Goal: Task Accomplishment & Management: Manage account settings

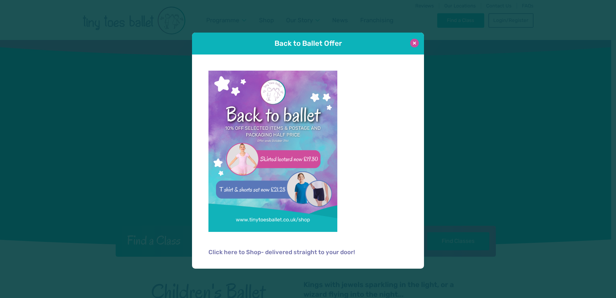
click at [418, 41] on button at bounding box center [414, 43] width 9 height 9
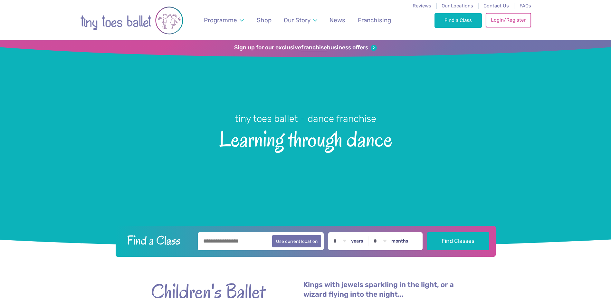
click at [501, 24] on link "Login/Register" at bounding box center [508, 20] width 45 height 14
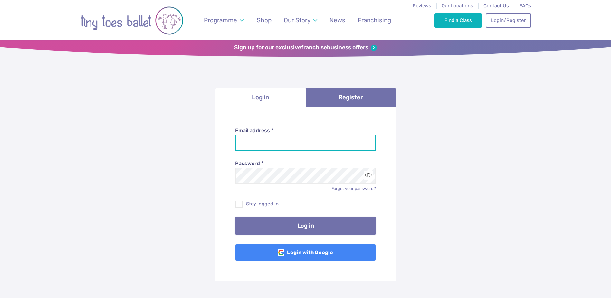
type input "**********"
click at [310, 224] on button "Log in" at bounding box center [305, 225] width 141 height 18
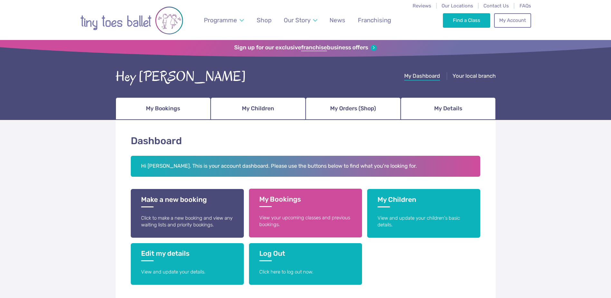
click at [301, 198] on h3 "My Bookings" at bounding box center [305, 201] width 92 height 12
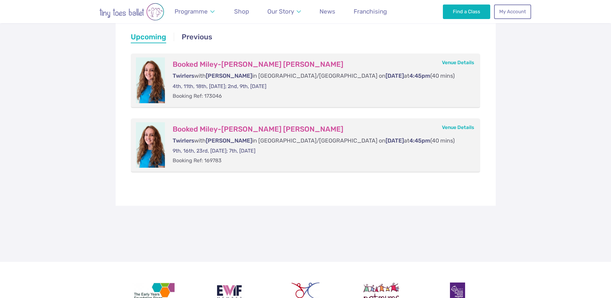
scroll to position [32, 0]
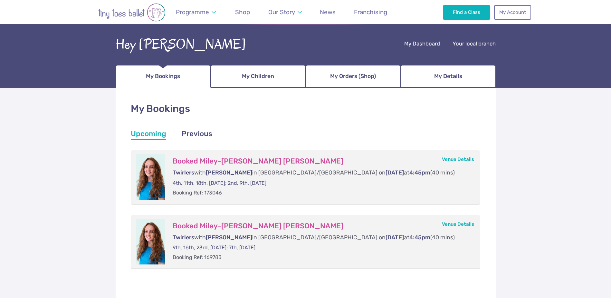
click at [215, 159] on h3 "Booked Miley-Rose Louise Probert" at bounding box center [320, 161] width 295 height 9
drag, startPoint x: 470, startPoint y: 152, endPoint x: 470, endPoint y: 168, distance: 16.4
click at [470, 168] on li "Booked Miley-Rose Louise Probert Twirlers with Miss Gaby in Porthcawl/Cornelly …" at bounding box center [306, 177] width 350 height 54
drag, startPoint x: 470, startPoint y: 168, endPoint x: 451, endPoint y: 146, distance: 29.7
click at [451, 146] on ul "Upcoming Upcoming Booked Miley-Rose Louise Probert Twirlers with Miss Gaby in P…" at bounding box center [306, 204] width 350 height 129
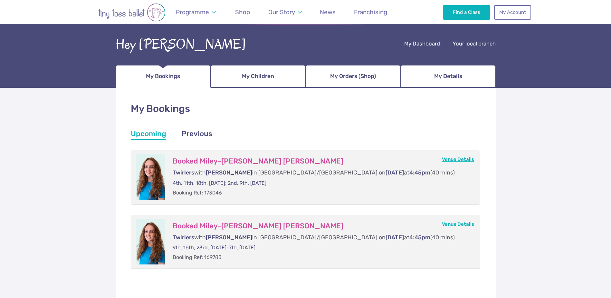
click at [448, 157] on link "Venue Details" at bounding box center [458, 159] width 32 height 6
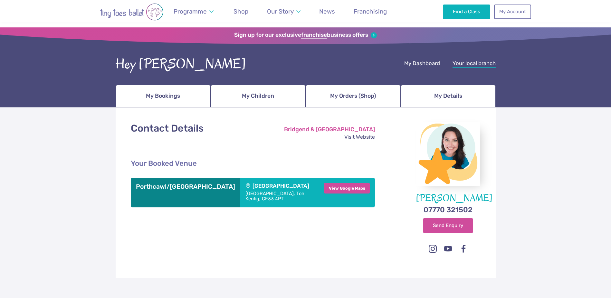
scroll to position [64, 0]
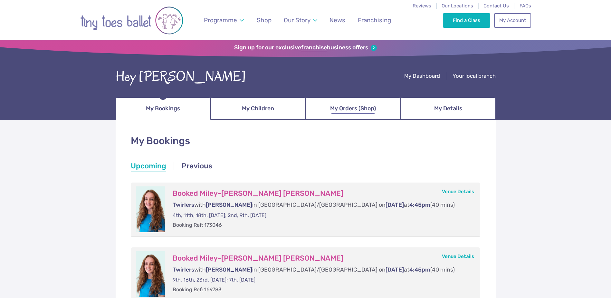
click at [349, 108] on span "My Orders (Shop)" at bounding box center [353, 108] width 46 height 11
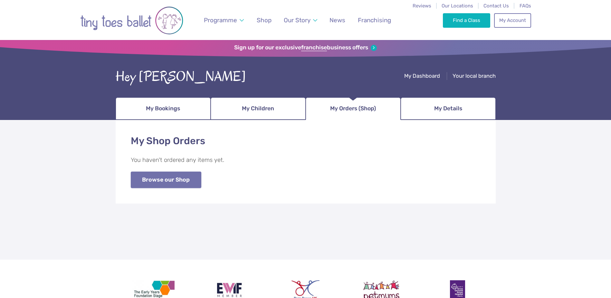
click at [178, 175] on link "Browse our Shop" at bounding box center [166, 179] width 71 height 16
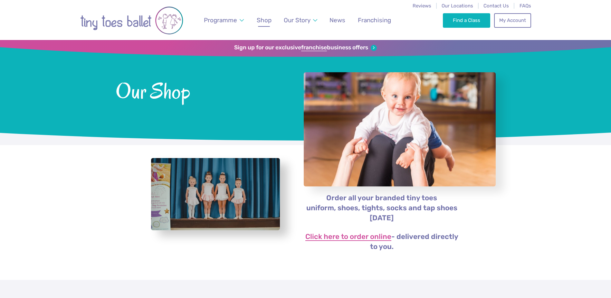
click at [364, 236] on link "Click here to order online" at bounding box center [348, 237] width 86 height 8
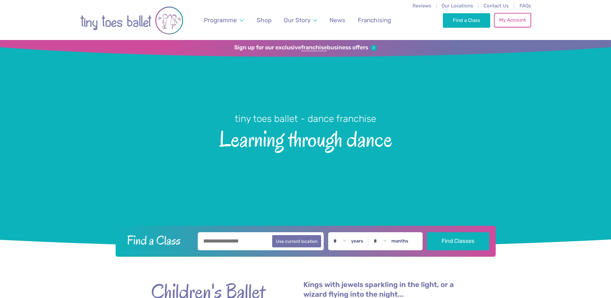
click at [507, 19] on link "My Account" at bounding box center [512, 20] width 37 height 14
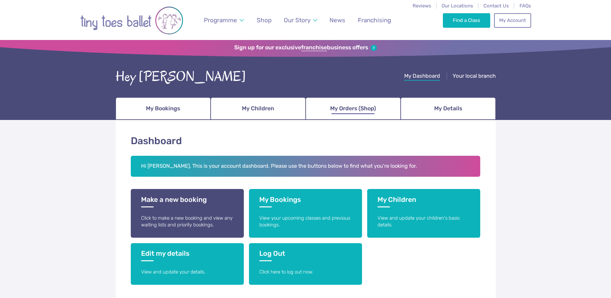
click at [344, 117] on link "My Orders (Shop)" at bounding box center [353, 108] width 95 height 23
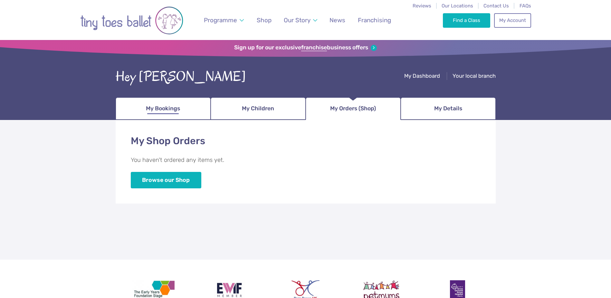
click at [180, 104] on link "My Bookings" at bounding box center [163, 108] width 95 height 23
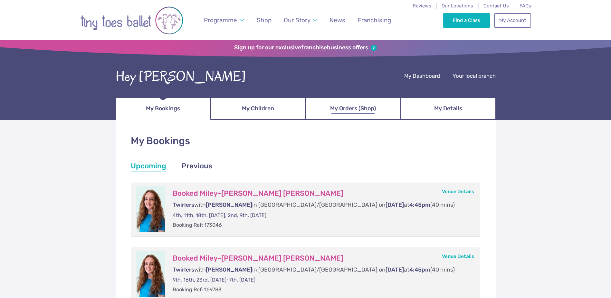
click at [338, 108] on span "My Orders (Shop)" at bounding box center [353, 108] width 46 height 11
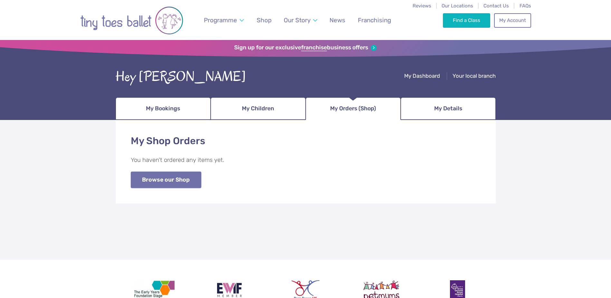
click at [177, 181] on link "Browse our Shop" at bounding box center [166, 179] width 71 height 16
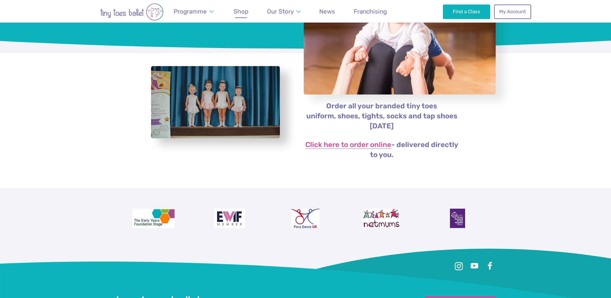
scroll to position [97, 0]
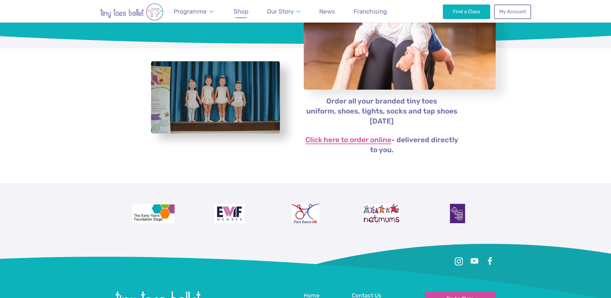
click at [385, 137] on link "Click here to order online" at bounding box center [348, 140] width 86 height 8
